Goal: Check status: Check status

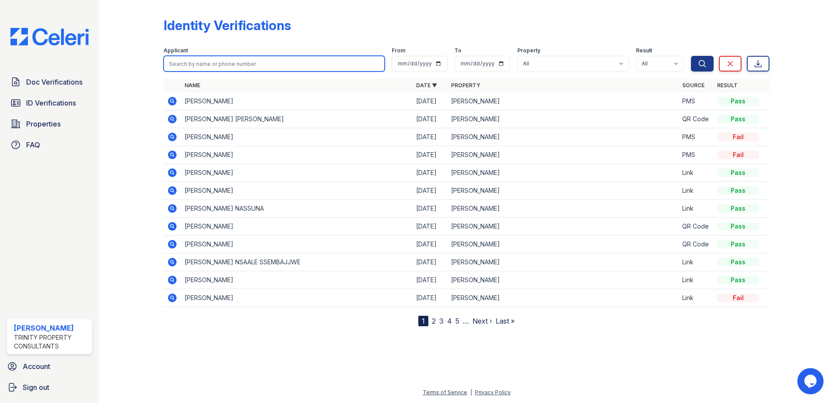
click at [214, 65] on input "search" at bounding box center [273, 64] width 221 height 16
type input "sahithi"
click at [691, 56] on button "Search" at bounding box center [702, 64] width 23 height 16
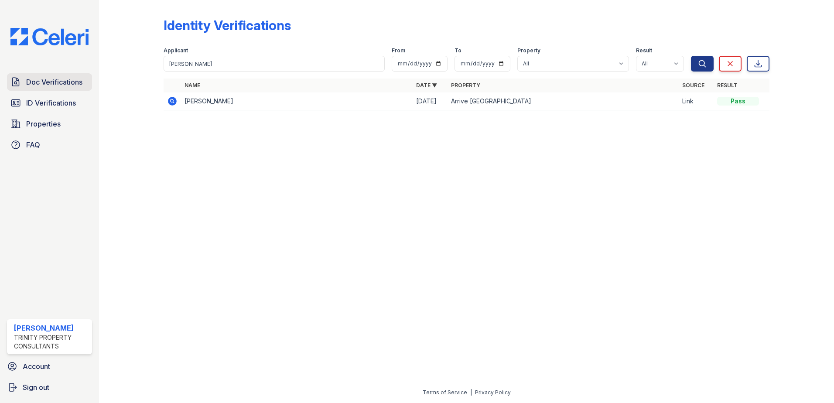
click at [49, 78] on span "Doc Verifications" at bounding box center [54, 82] width 56 height 10
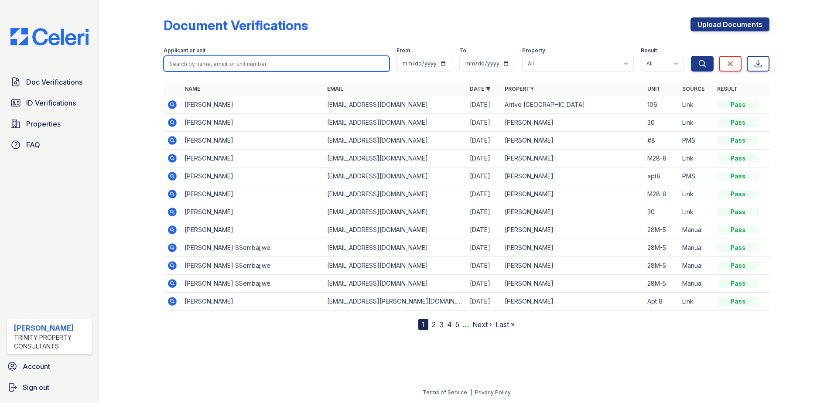
click at [180, 65] on input "search" at bounding box center [276, 64] width 226 height 16
type input "sahithi"
click at [691, 56] on button "Search" at bounding box center [702, 64] width 23 height 16
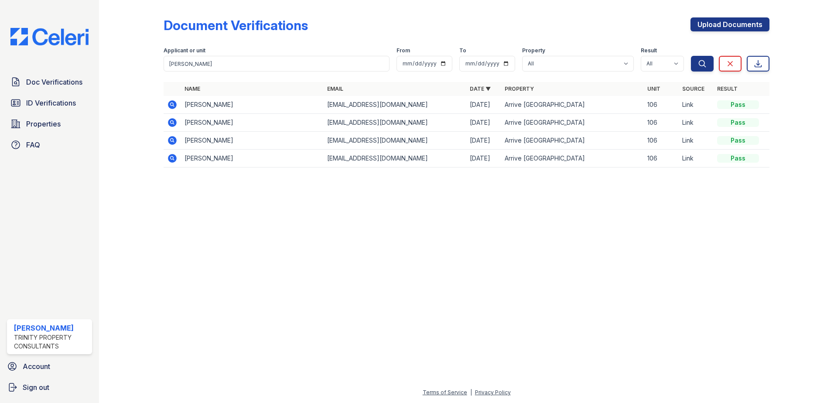
click at [172, 106] on icon at bounding box center [172, 104] width 10 height 10
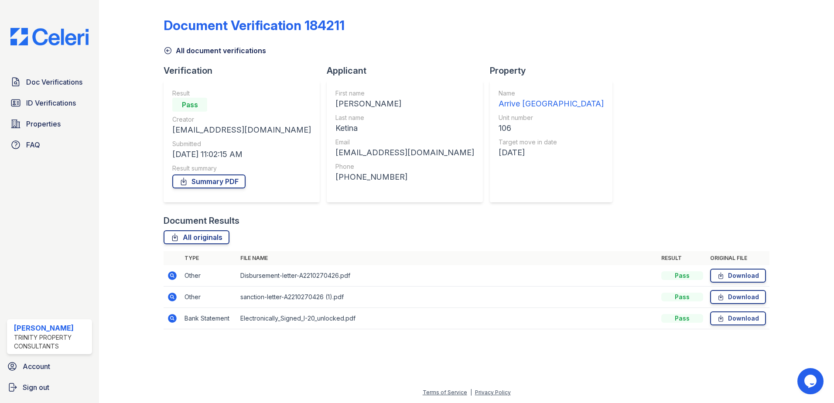
click at [171, 275] on icon at bounding box center [171, 275] width 2 height 2
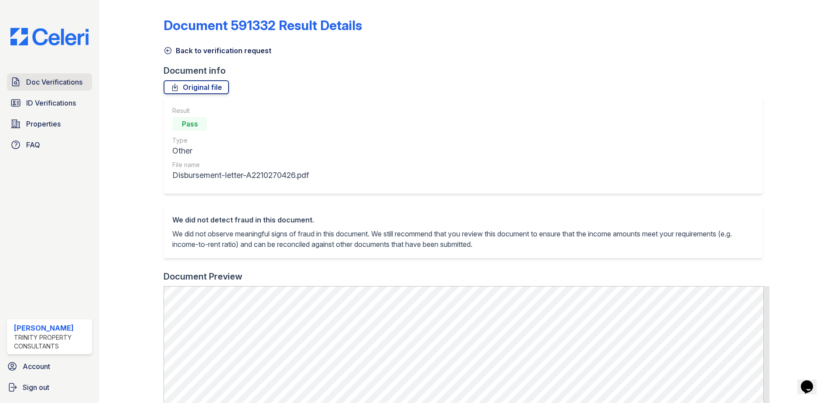
click at [49, 85] on span "Doc Verifications" at bounding box center [54, 82] width 56 height 10
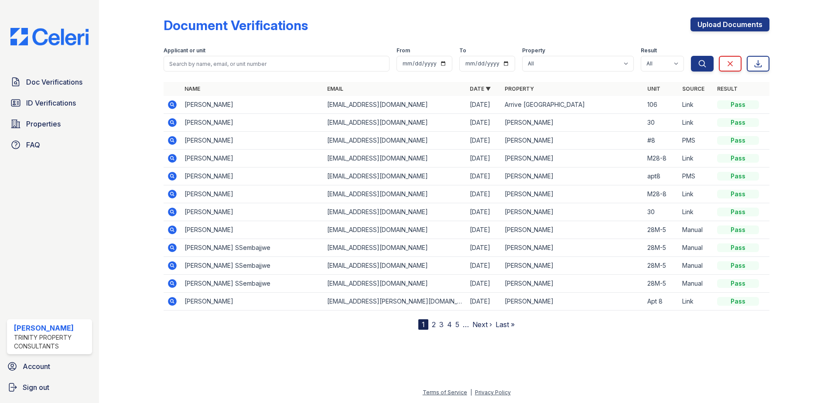
click at [172, 106] on icon at bounding box center [172, 104] width 10 height 10
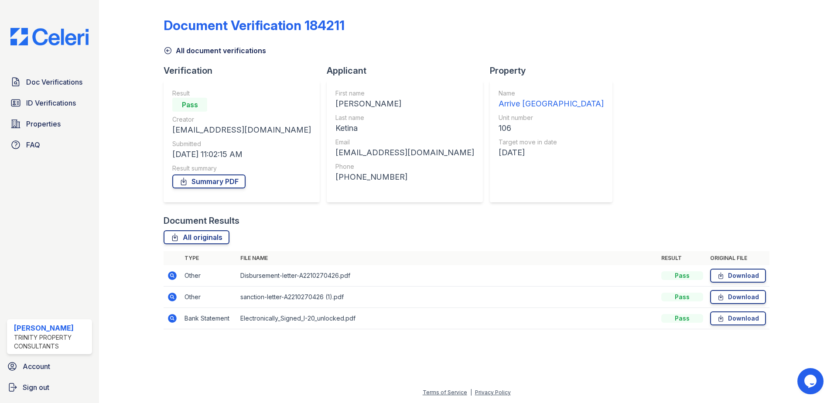
click at [174, 276] on icon at bounding box center [172, 275] width 10 height 10
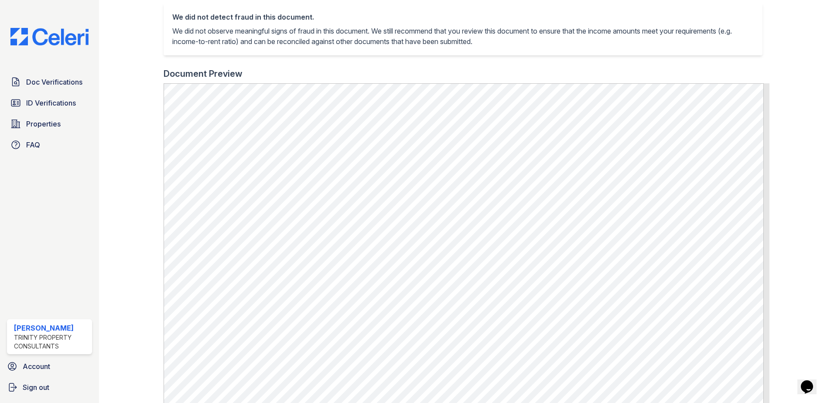
scroll to position [218, 0]
